Goal: Information Seeking & Learning: Understand process/instructions

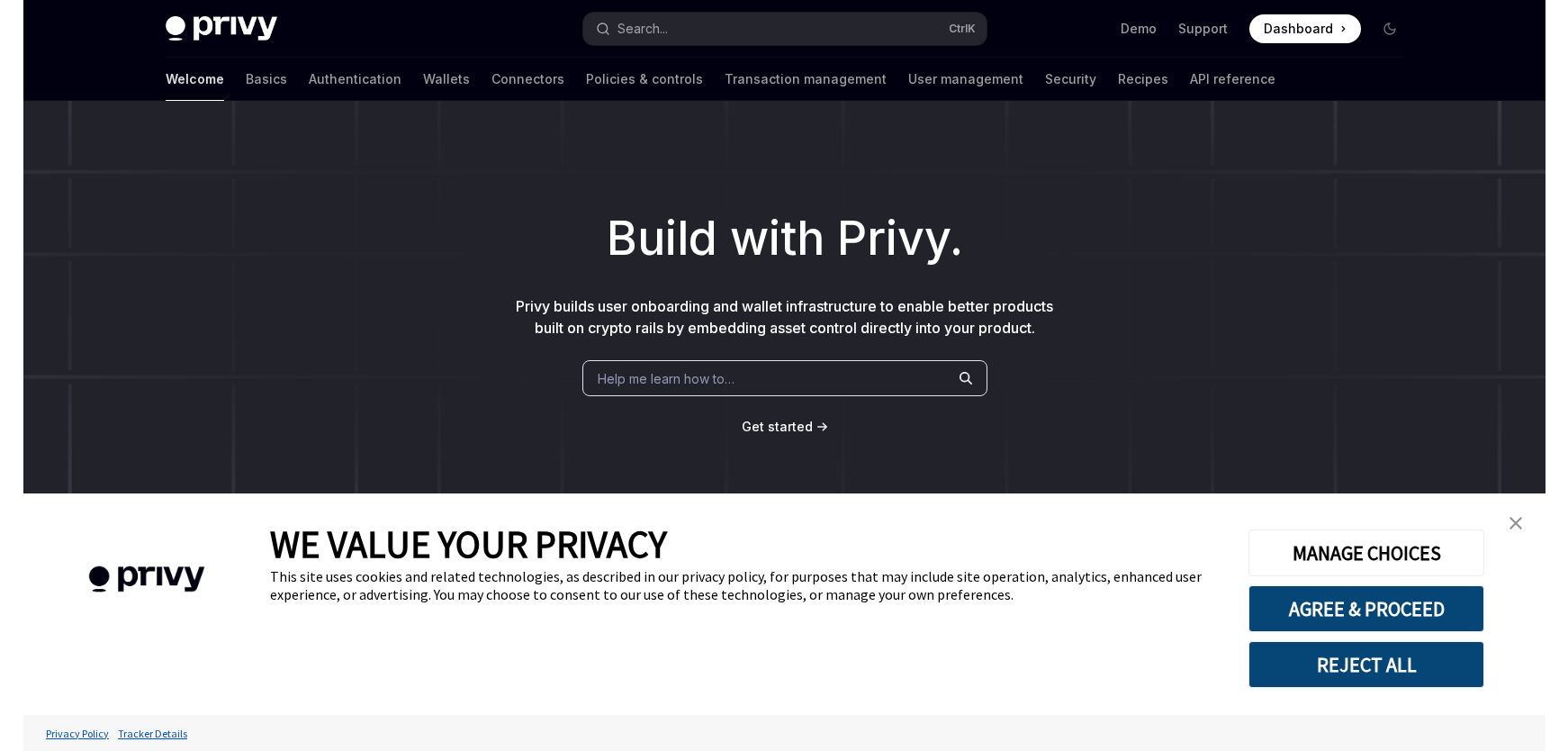
scroll to position [681, 0]
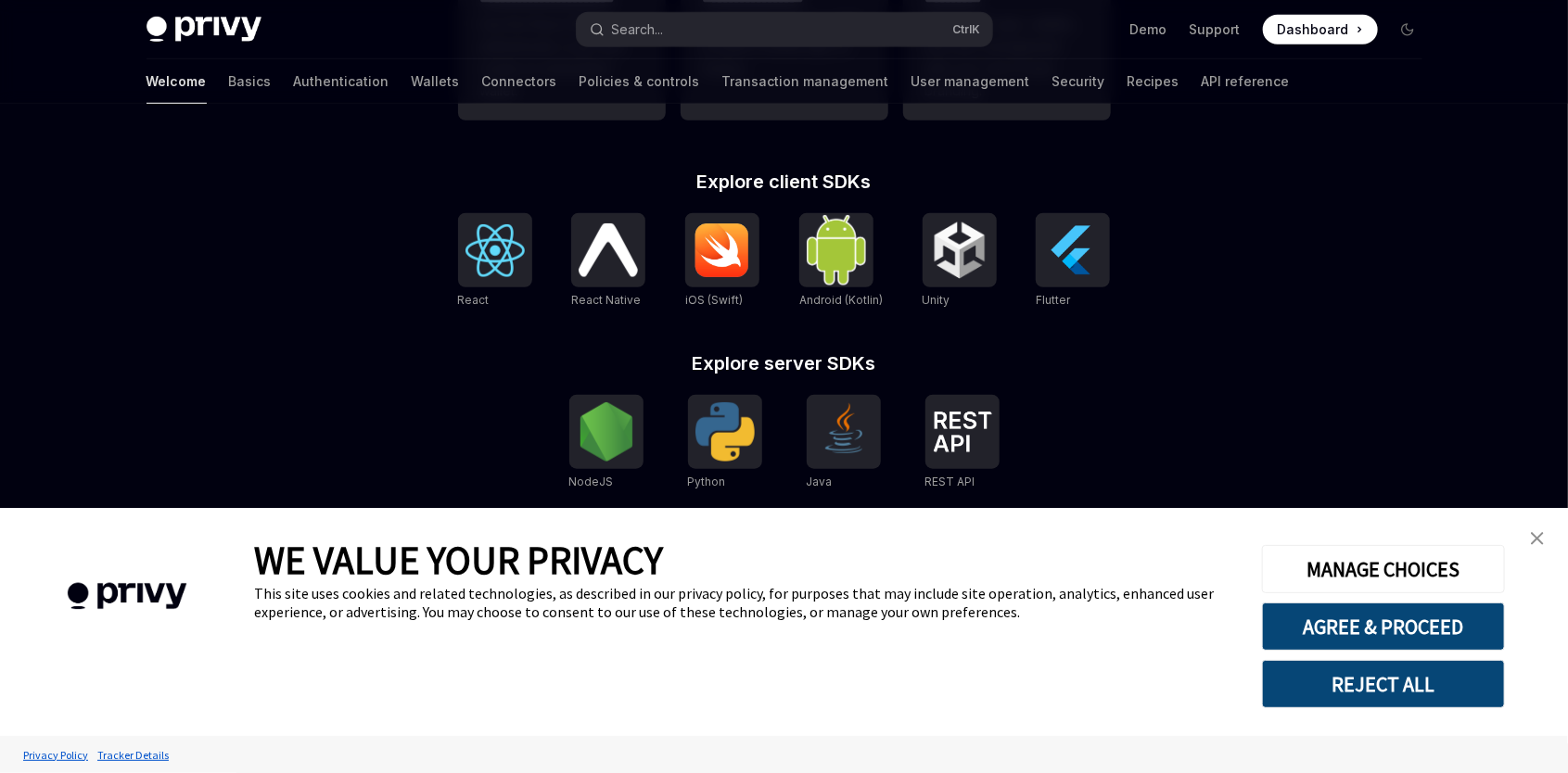
type textarea "*"
